Goal: Information Seeking & Learning: Learn about a topic

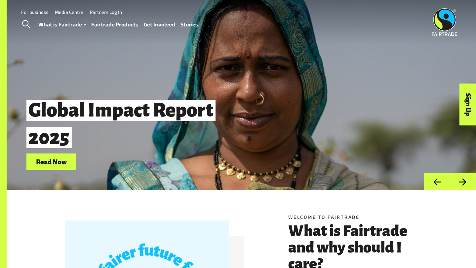
click at [27, 21] on span "Toggle Search" at bounding box center [26, 24] width 8 height 9
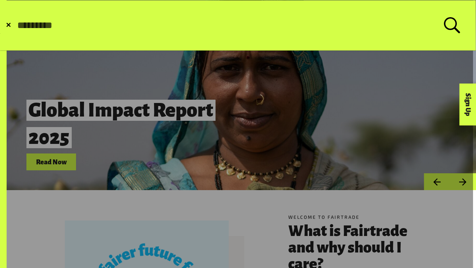
click at [145, 114] on link at bounding box center [236, 238] width 473 height 476
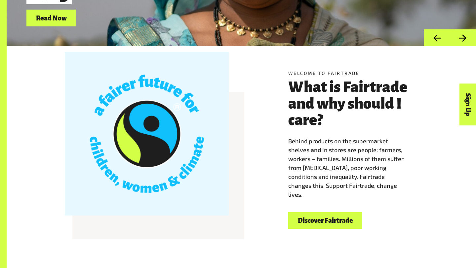
scroll to position [145, 0]
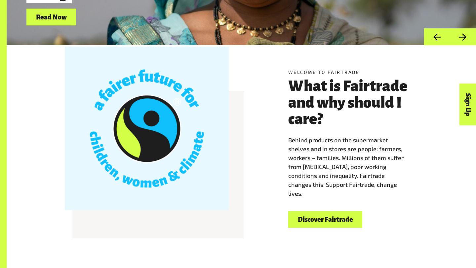
click at [314, 219] on link "Discover Fairtrade" at bounding box center [325, 220] width 74 height 17
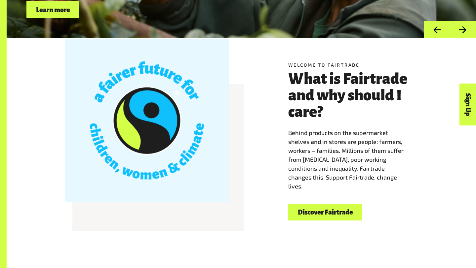
scroll to position [157, 0]
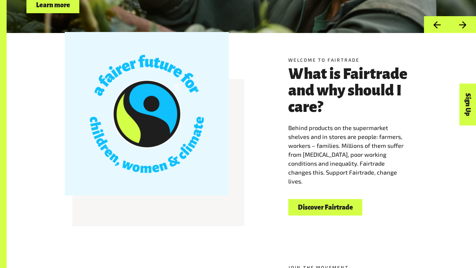
click at [315, 205] on link "Discover Fairtrade" at bounding box center [325, 207] width 74 height 17
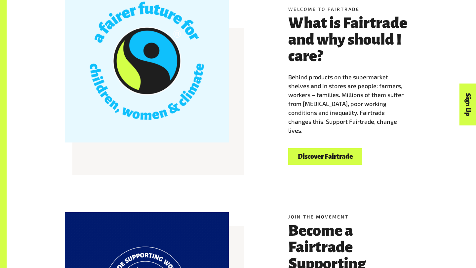
scroll to position [213, 0]
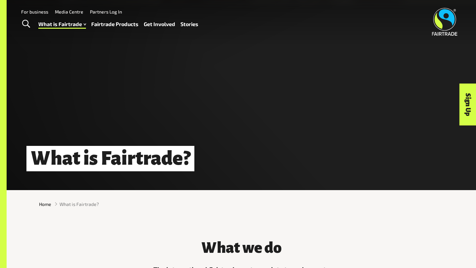
scroll to position [45, 0]
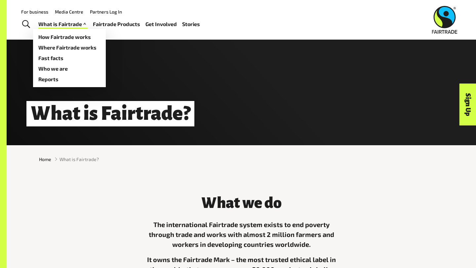
click at [65, 26] on link "What is Fairtrade" at bounding box center [62, 25] width 49 height 10
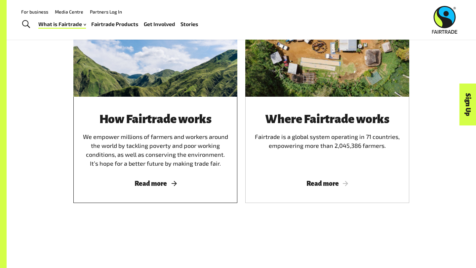
scroll to position [394, 0]
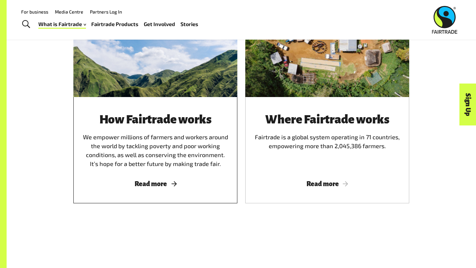
click at [161, 186] on span "Read more" at bounding box center [155, 183] width 148 height 7
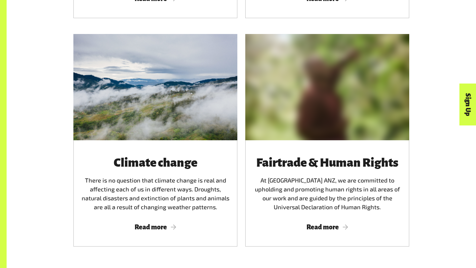
scroll to position [1168, 0]
